Goal: Task Accomplishment & Management: Use online tool/utility

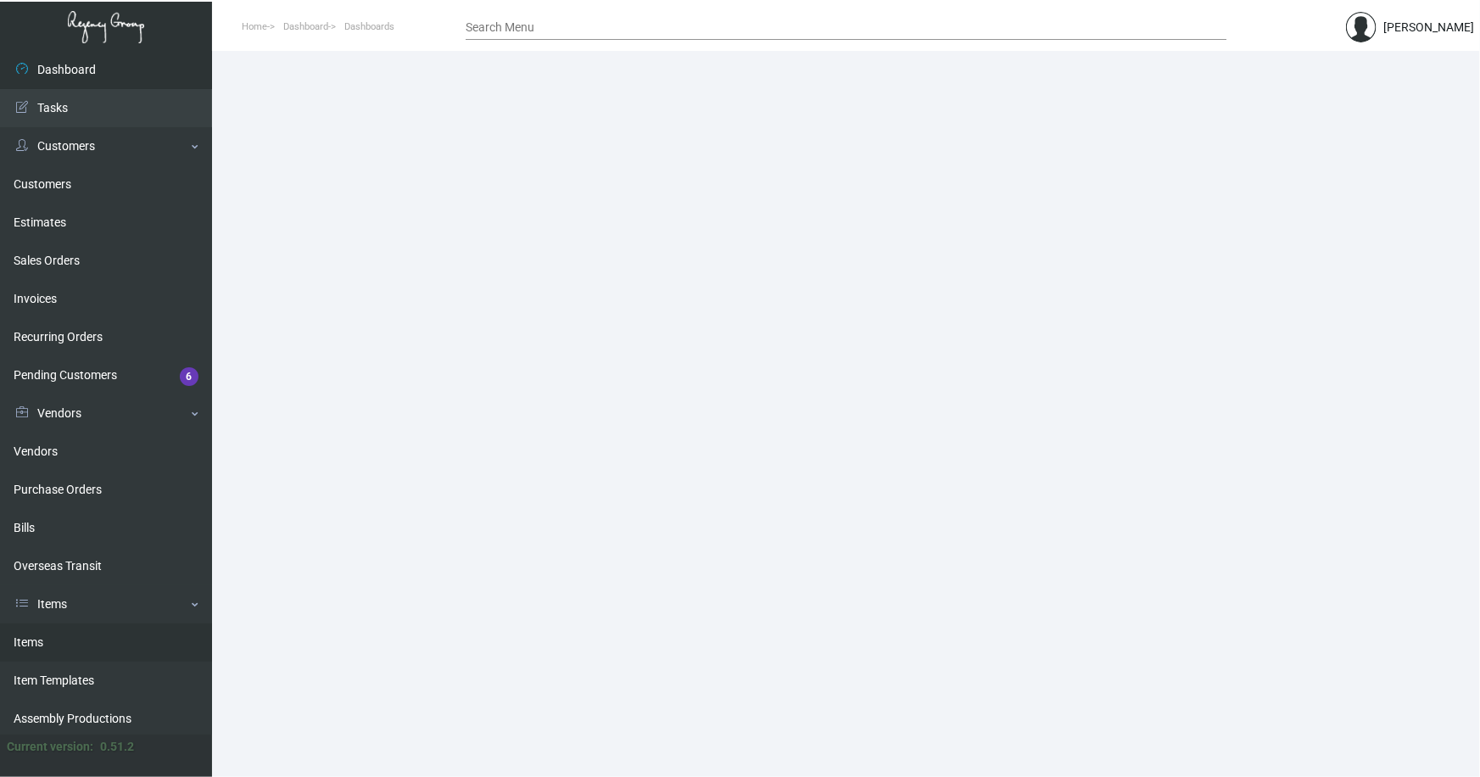
click at [25, 640] on link "Items" at bounding box center [106, 642] width 212 height 38
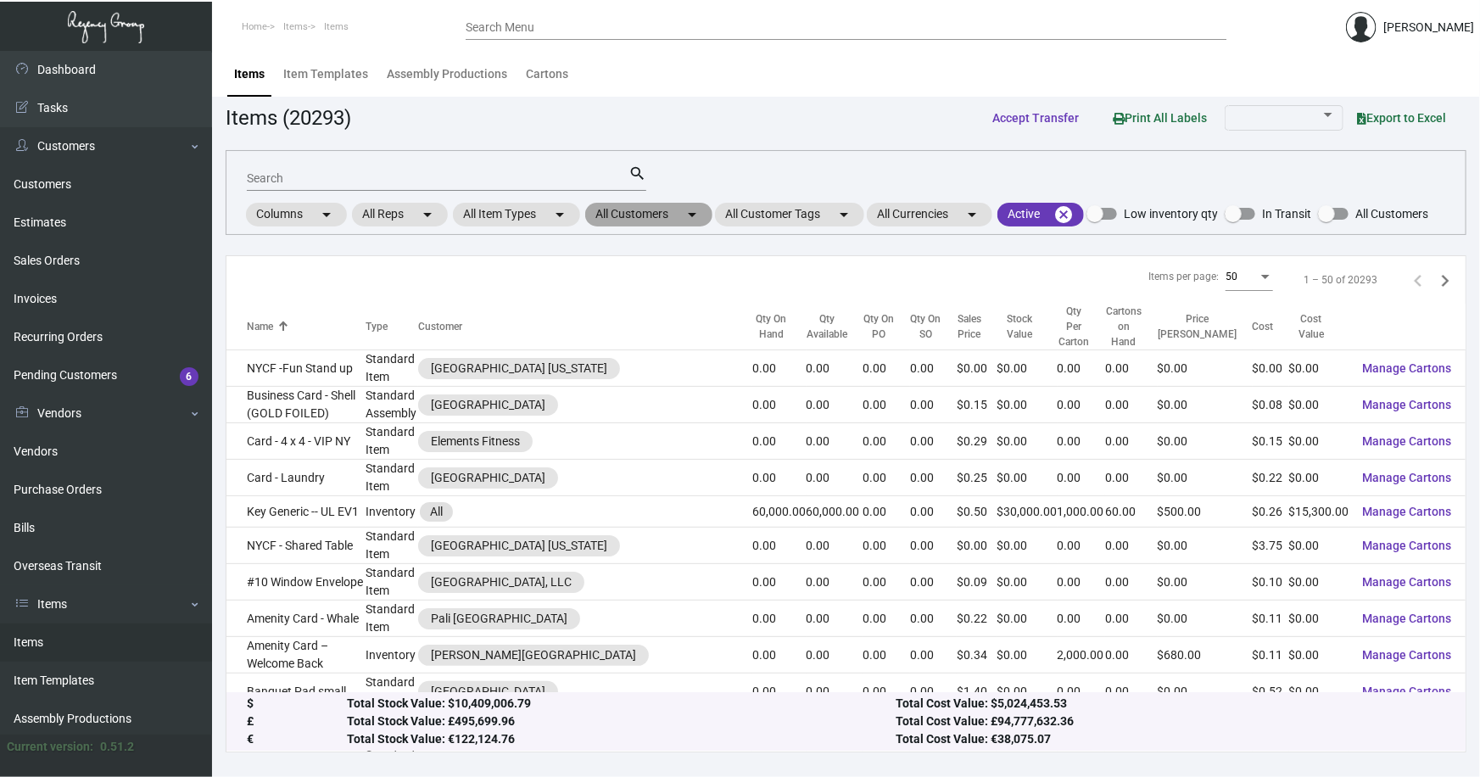
click at [670, 217] on mat-chip "All Customers arrow_drop_down" at bounding box center [648, 215] width 127 height 24
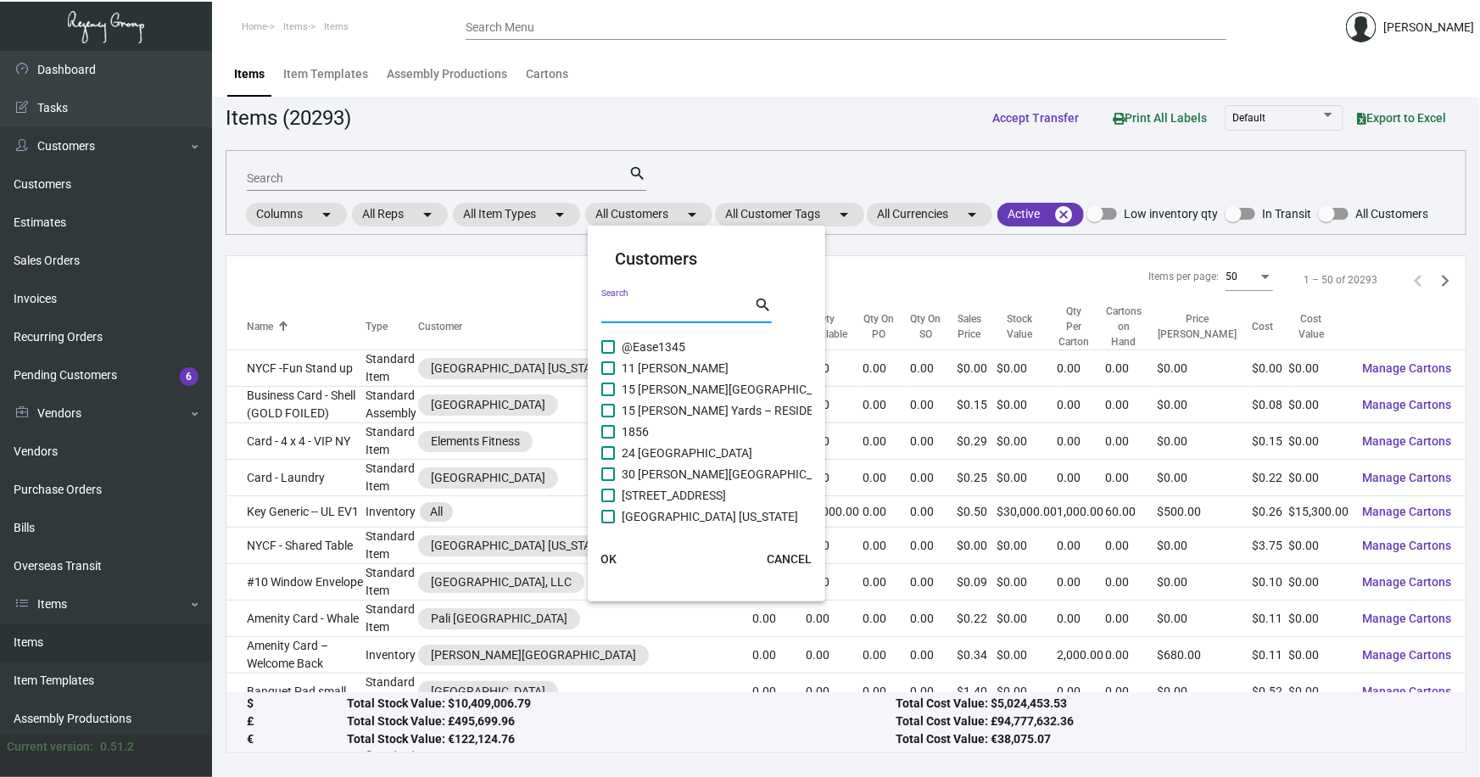
click at [664, 310] on input "Search" at bounding box center [677, 311] width 153 height 14
type input "o"
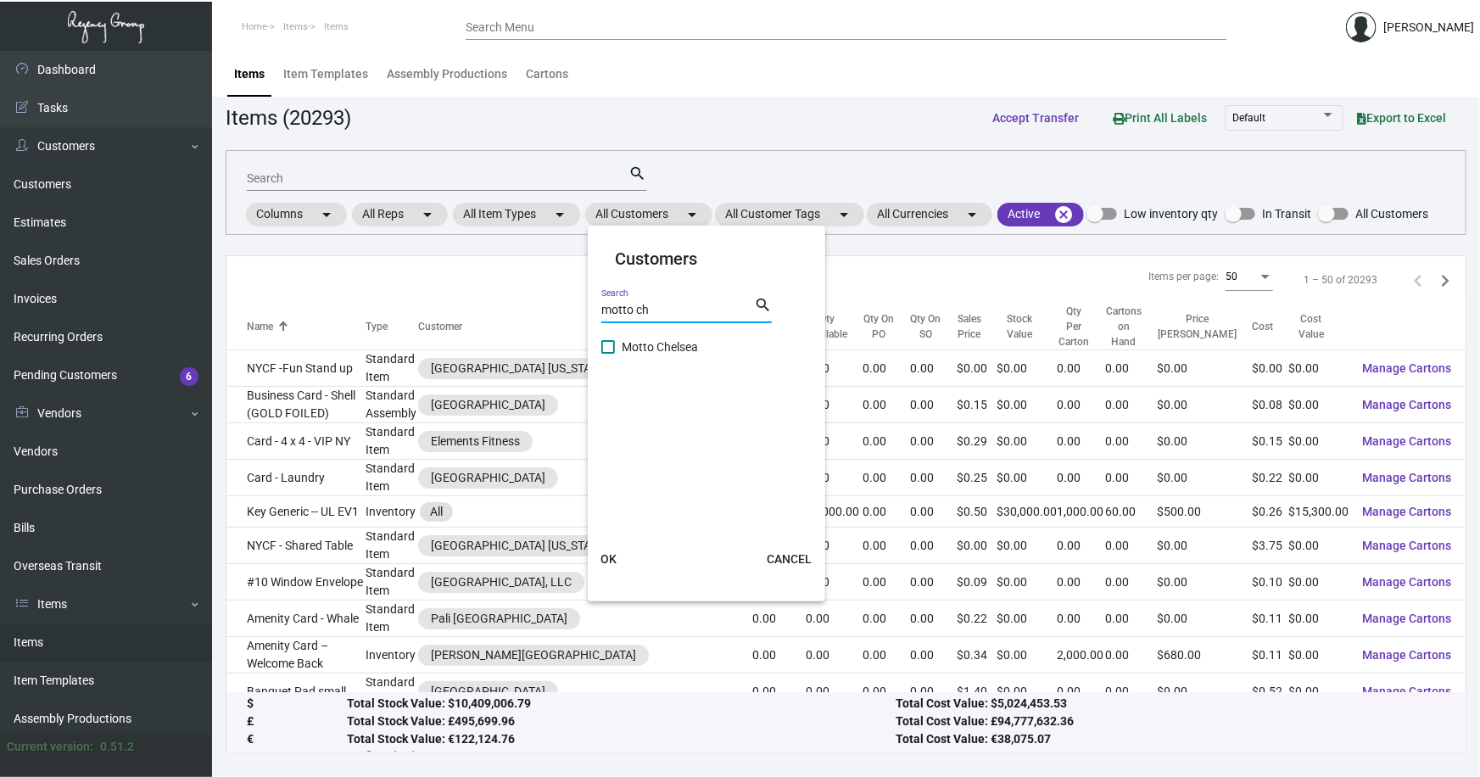
type input "motto ch"
click at [655, 344] on span "Motto Chelsea" at bounding box center [660, 347] width 76 height 20
click at [608, 354] on input "Motto Chelsea" at bounding box center [607, 354] width 1 height 1
checkbox input "true"
click at [688, 308] on input "motto ch" at bounding box center [677, 311] width 153 height 14
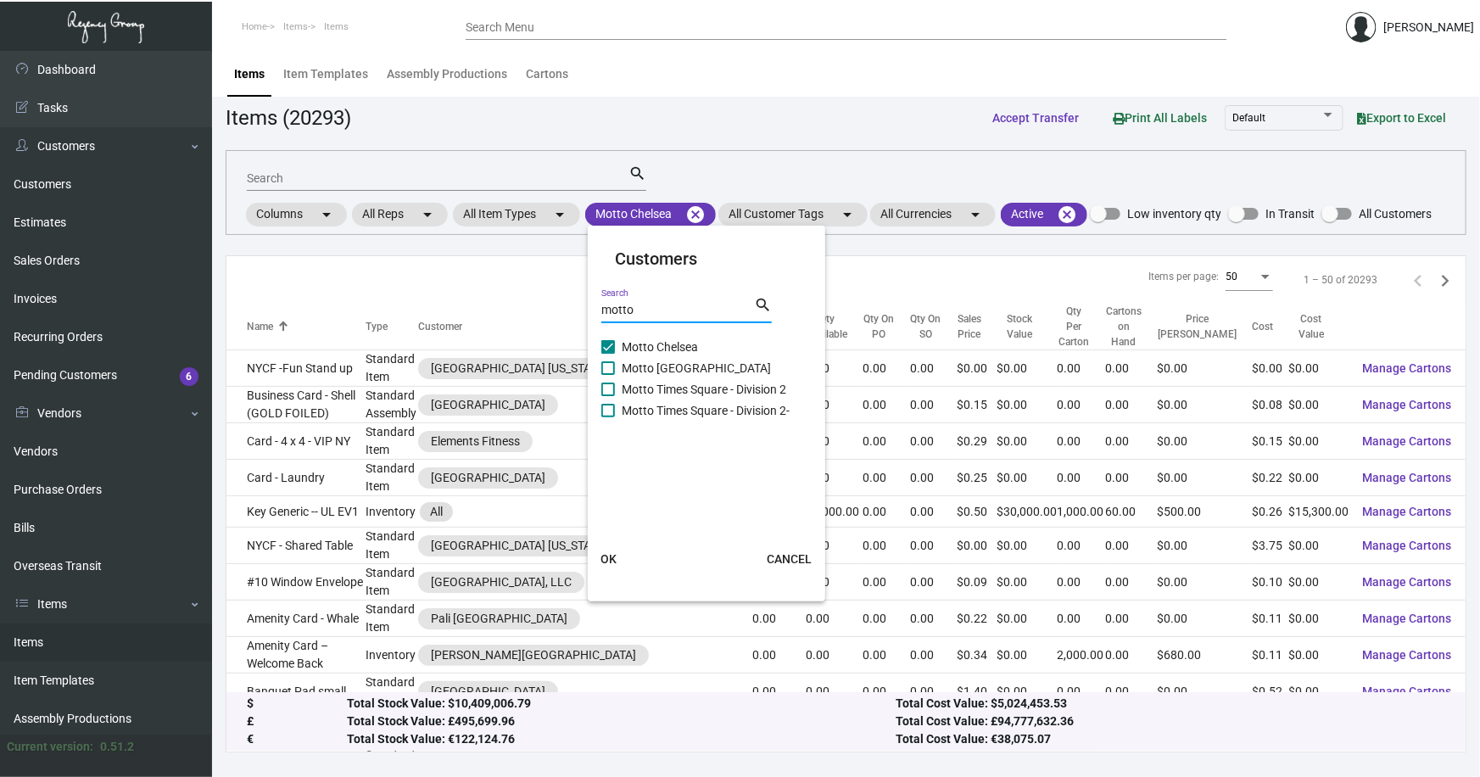
type input "motto"
drag, startPoint x: 613, startPoint y: 366, endPoint x: 616, endPoint y: 394, distance: 29.0
click at [612, 366] on span at bounding box center [608, 368] width 14 height 14
click at [608, 375] on input "Motto [GEOGRAPHIC_DATA]" at bounding box center [607, 375] width 1 height 1
checkbox input "true"
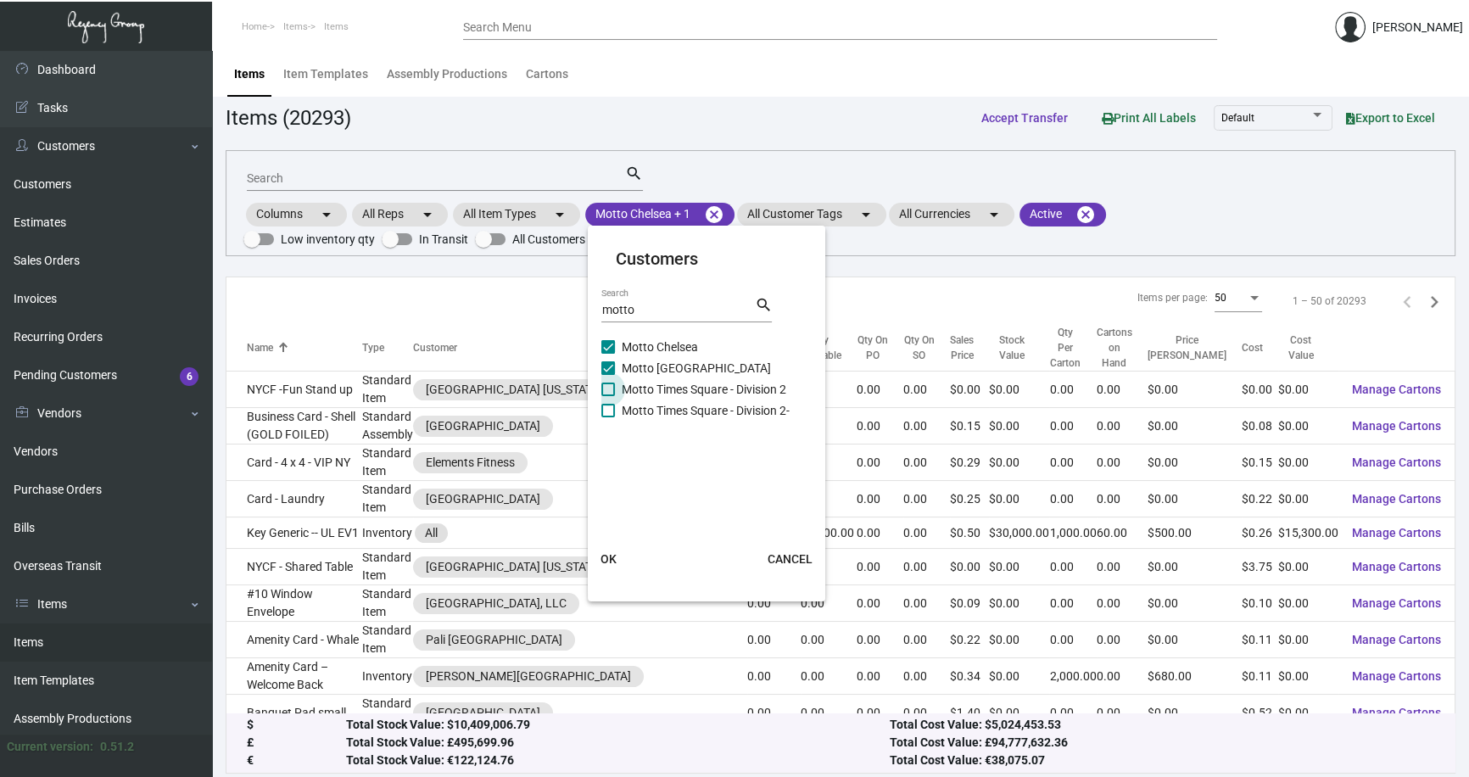
click at [610, 388] on span at bounding box center [608, 390] width 14 height 14
click at [608, 396] on input "Motto Times Square - Division 2" at bounding box center [607, 396] width 1 height 1
checkbox input "true"
click at [609, 408] on span at bounding box center [608, 411] width 14 height 14
click at [608, 417] on input "Motto Times Square - Division 2-" at bounding box center [607, 417] width 1 height 1
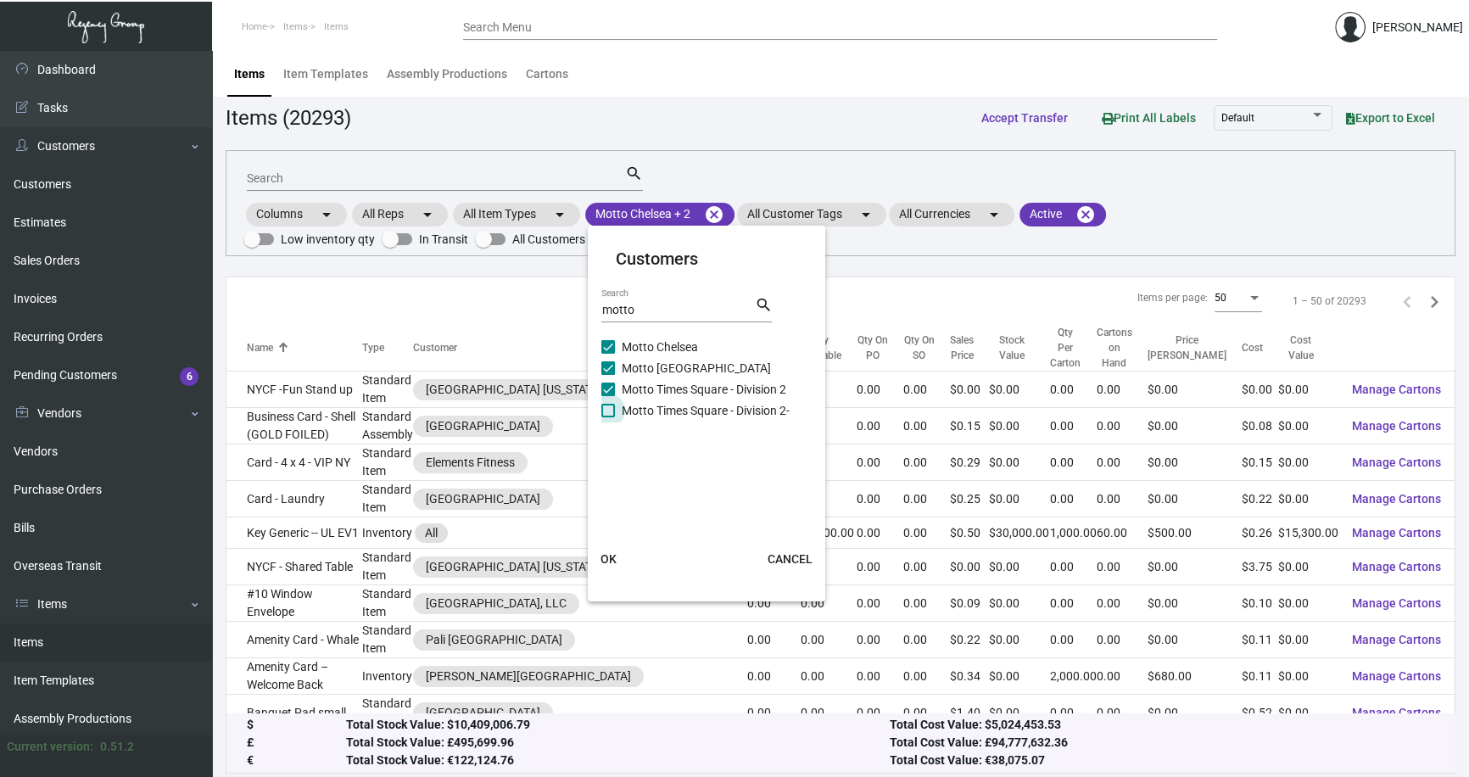
checkbox input "true"
click at [611, 553] on span "OK" at bounding box center [609, 559] width 16 height 14
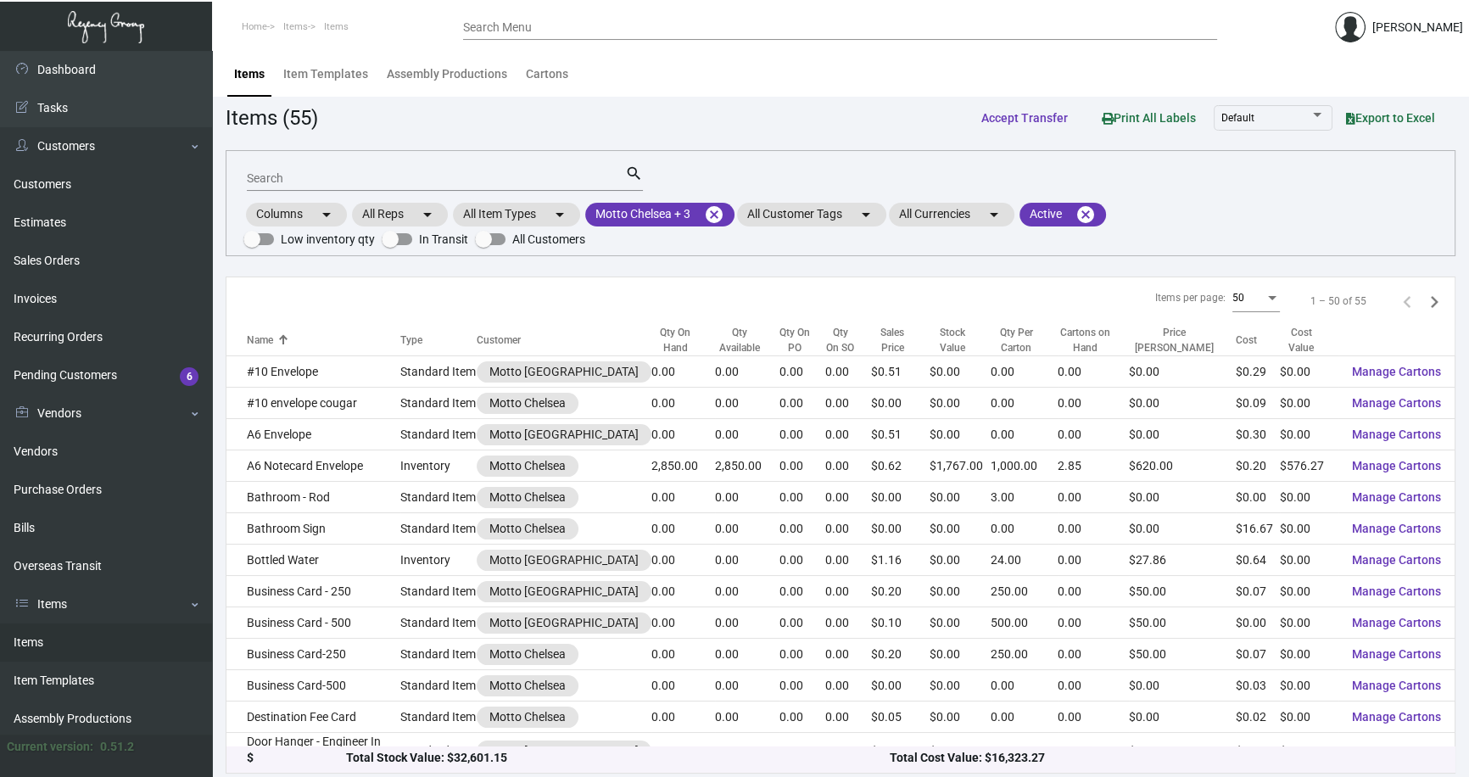
click at [1405, 119] on span "Export to Excel" at bounding box center [1390, 118] width 89 height 14
click at [1092, 207] on mat-icon "cancel" at bounding box center [1086, 214] width 20 height 20
click at [1383, 117] on span "Export to Excel" at bounding box center [1390, 118] width 89 height 14
